Goal: Transaction & Acquisition: Purchase product/service

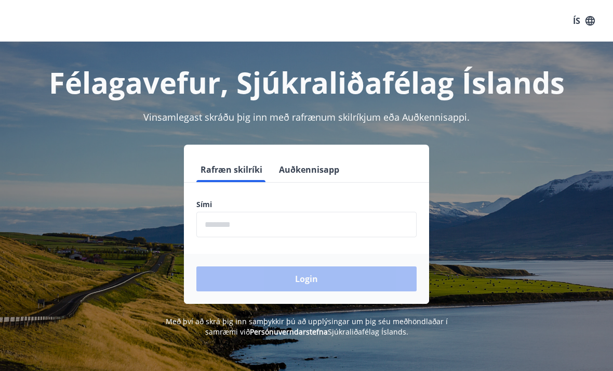
click at [241, 222] on input "phone" at bounding box center [306, 224] width 220 height 25
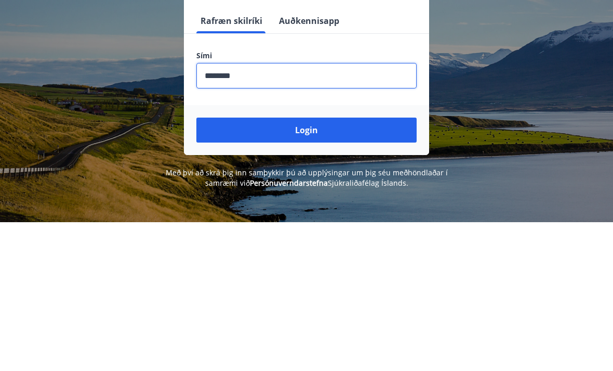
type input "********"
click at [342, 266] on button "Login" at bounding box center [306, 278] width 220 height 25
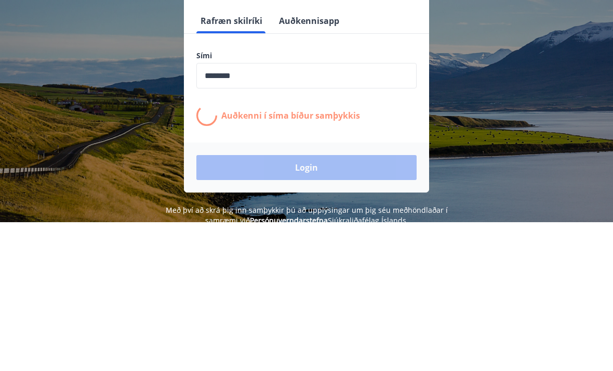
scroll to position [149, 0]
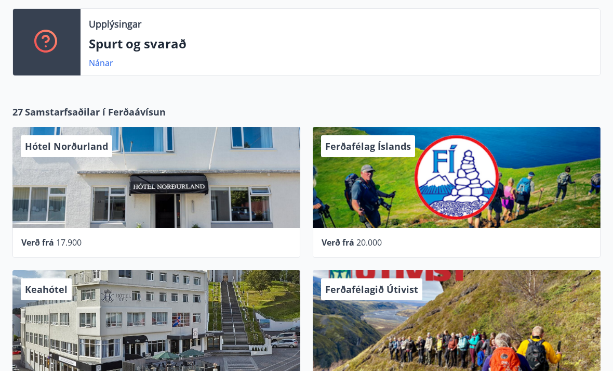
scroll to position [389, 0]
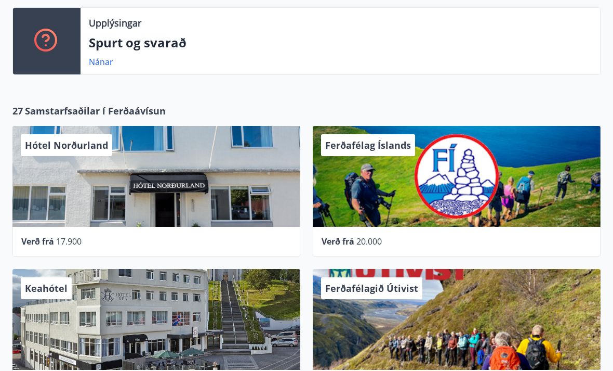
click at [143, 110] on span "Samstarfsaðilar í Ferðaávísun" at bounding box center [95, 111] width 141 height 14
click at [142, 104] on span "Samstarfsaðilar í Ferðaávísun" at bounding box center [95, 111] width 141 height 14
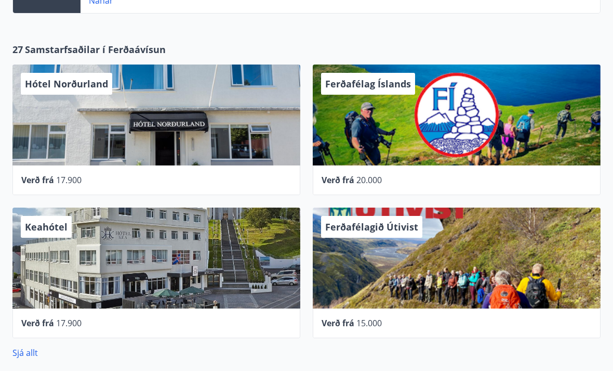
scroll to position [451, 0]
click at [261, 125] on div "Hótel Norðurland" at bounding box center [156, 114] width 288 height 101
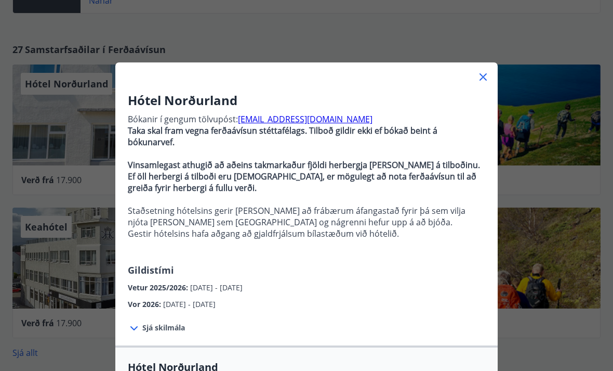
click at [483, 76] on icon at bounding box center [483, 77] width 12 height 12
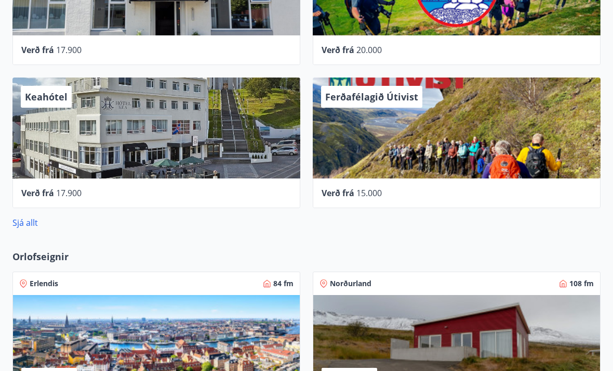
scroll to position [581, 0]
click at [37, 226] on link "Sjá allt" at bounding box center [24, 222] width 25 height 11
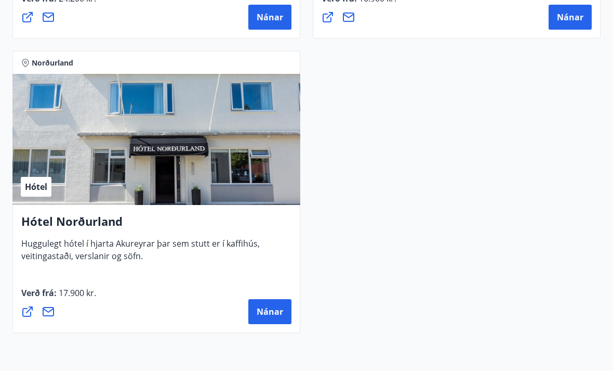
scroll to position [3966, 0]
click at [269, 311] on span "Nánar" at bounding box center [270, 311] width 27 height 11
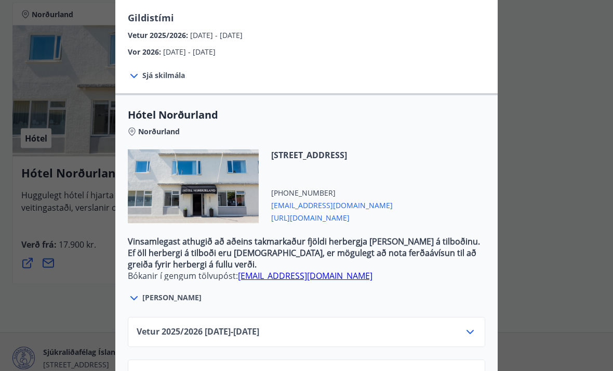
scroll to position [250, 0]
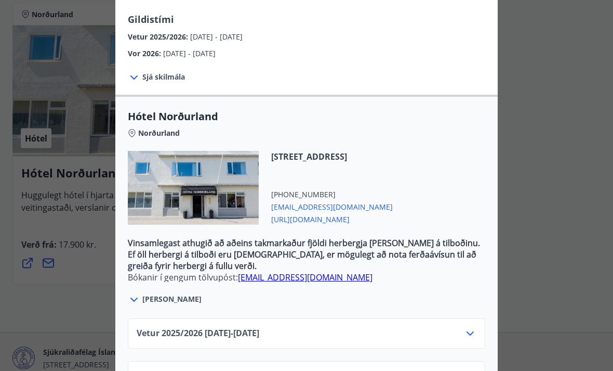
click at [135, 300] on icon at bounding box center [133, 300] width 7 height 4
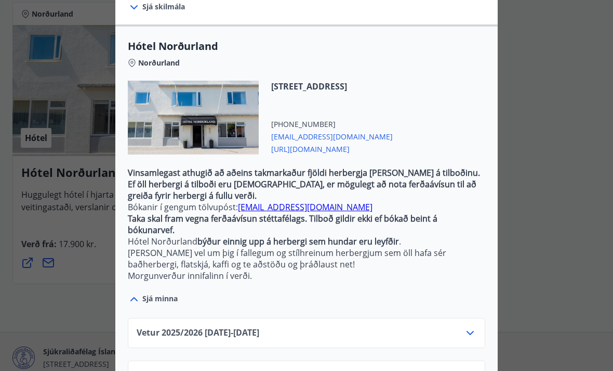
scroll to position [320, 0]
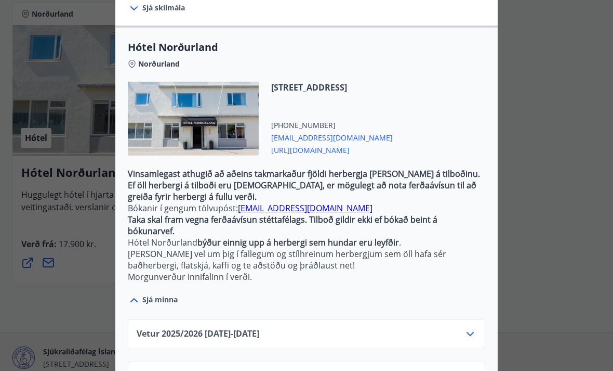
click at [445, 334] on div "Vetur 2025/[PHONE_NUMBER][DATE] - [DATE]" at bounding box center [307, 337] width 340 height 21
click at [412, 335] on div "Vetur 2025/[PHONE_NUMBER][DATE] - [DATE]" at bounding box center [307, 337] width 340 height 21
click at [474, 332] on icon at bounding box center [470, 333] width 12 height 12
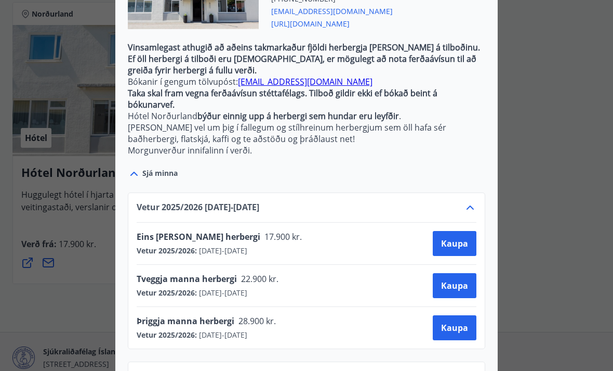
scroll to position [4030, 0]
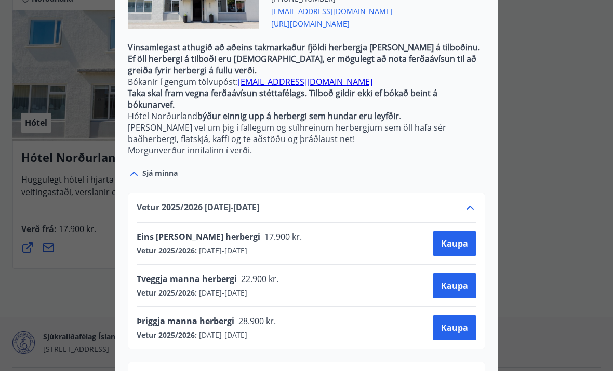
click at [455, 287] on span "Kaupa" at bounding box center [454, 285] width 27 height 11
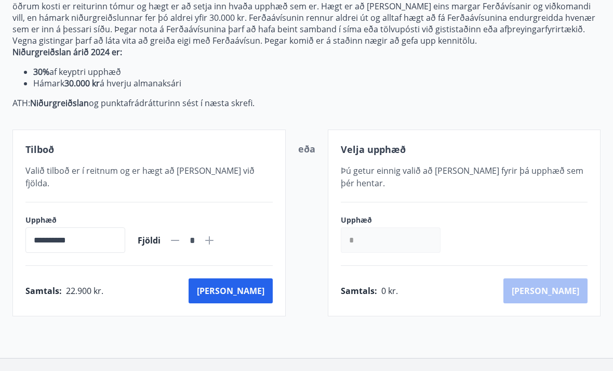
scroll to position [142, 0]
click at [216, 234] on icon at bounding box center [209, 240] width 12 height 12
type input "*"
click at [251, 279] on button "[PERSON_NAME]" at bounding box center [231, 290] width 84 height 25
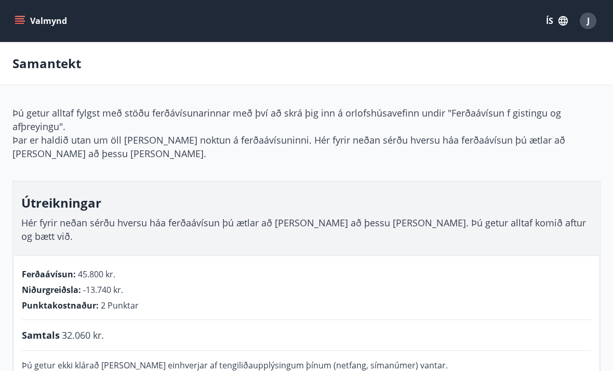
scroll to position [85, 0]
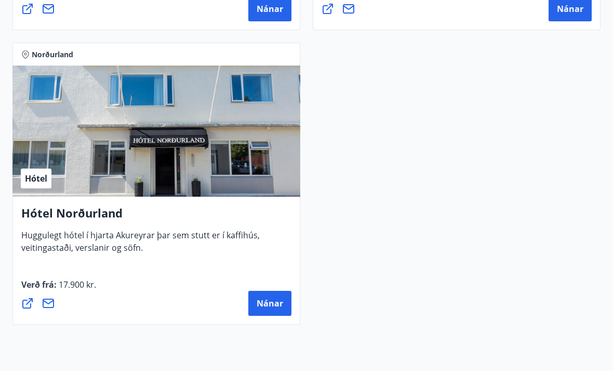
scroll to position [3985, 0]
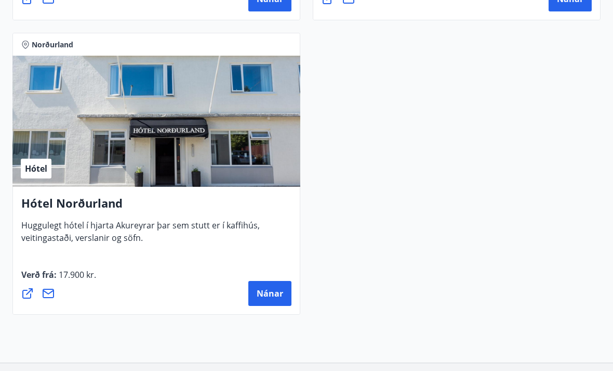
click at [264, 291] on span "Nánar" at bounding box center [270, 292] width 27 height 11
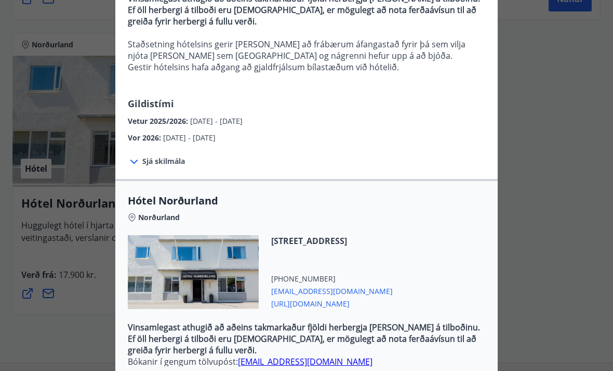
click at [353, 293] on span "[EMAIL_ADDRESS][DOMAIN_NAME]" at bounding box center [332, 290] width 122 height 12
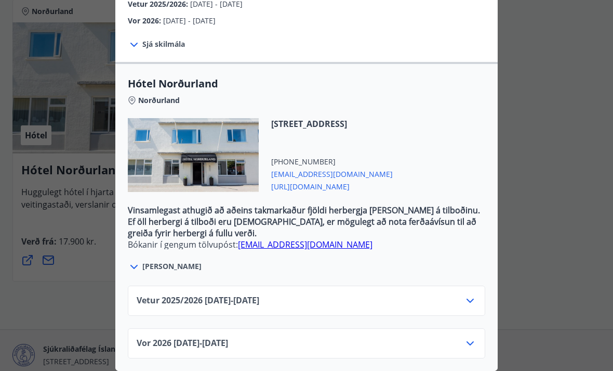
scroll to position [283, 0]
click at [476, 299] on icon at bounding box center [470, 300] width 12 height 12
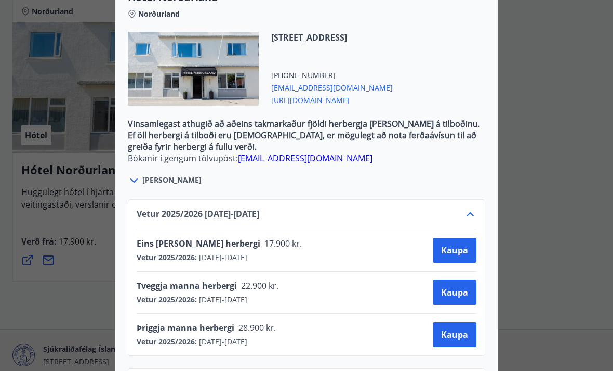
scroll to position [371, 0]
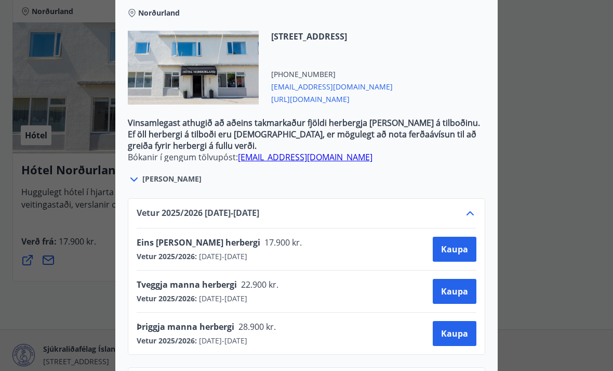
click at [460, 282] on button "Kaupa" at bounding box center [455, 291] width 44 height 25
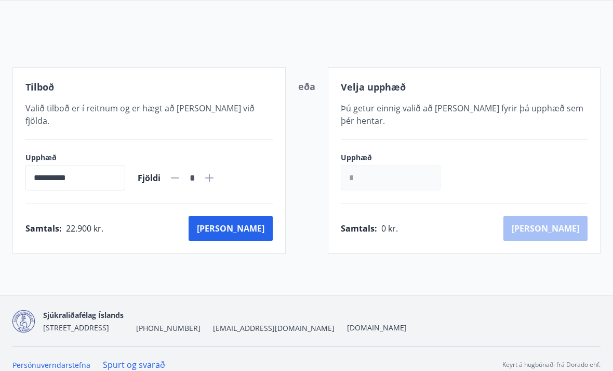
click at [216, 172] on icon at bounding box center [209, 178] width 12 height 12
type input "*"
click at [259, 216] on button "[PERSON_NAME]" at bounding box center [231, 228] width 84 height 25
